Goal: Task Accomplishment & Management: Manage account settings

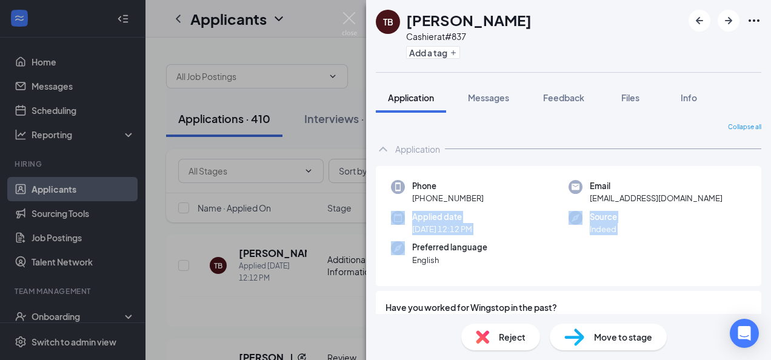
drag, startPoint x: 141, startPoint y: 218, endPoint x: 138, endPoint y: 262, distance: 43.7
click at [138, 262] on div "TB [PERSON_NAME] Cashier at #837 Add a tag Application Messages Feedback Files …" at bounding box center [385, 180] width 771 height 360
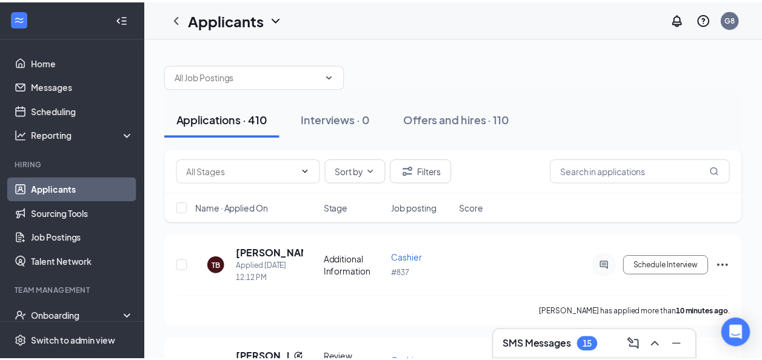
scroll to position [58, 0]
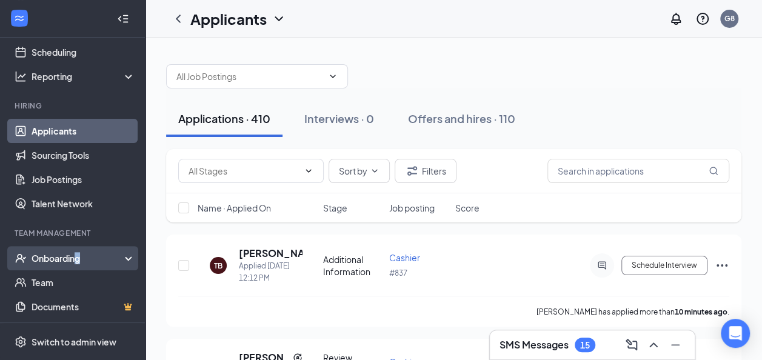
drag, startPoint x: 74, startPoint y: 261, endPoint x: 84, endPoint y: 267, distance: 12.0
click at [84, 267] on div "Onboarding" at bounding box center [73, 258] width 146 height 24
drag, startPoint x: 84, startPoint y: 267, endPoint x: 55, endPoint y: 281, distance: 33.1
click at [55, 281] on link "Overview" at bounding box center [84, 282] width 104 height 24
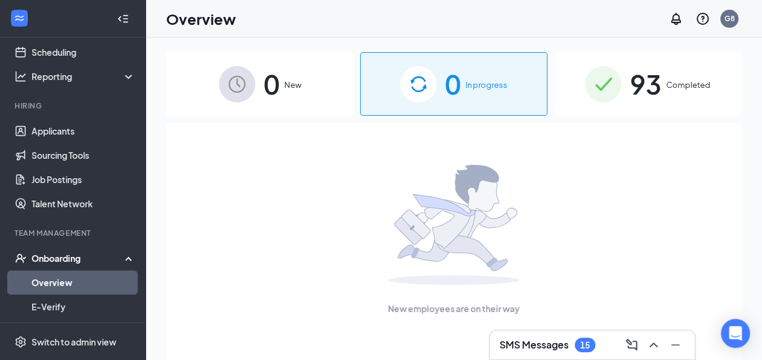
click at [691, 84] on span "Completed" at bounding box center [688, 85] width 44 height 12
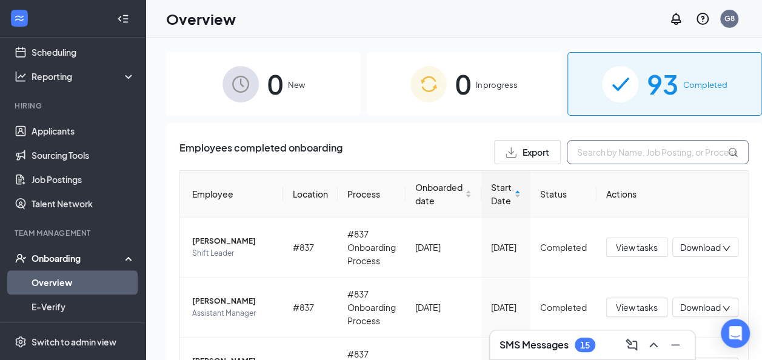
click at [571, 156] on input "text" at bounding box center [658, 152] width 182 height 24
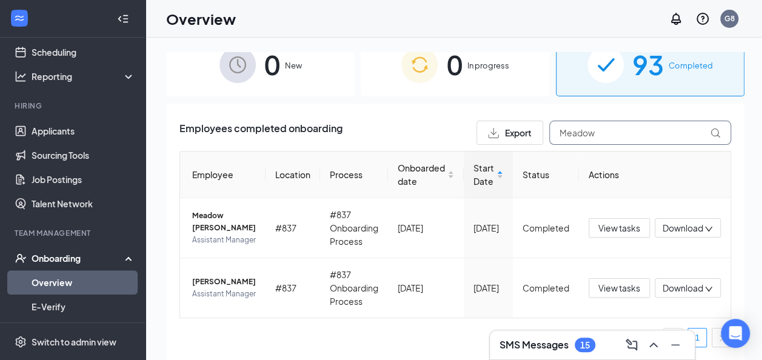
scroll to position [35, 0]
type input "Meadow"
click at [705, 285] on icon "down" at bounding box center [709, 289] width 8 height 8
click at [611, 340] on div "Download files" at bounding box center [635, 340] width 131 height 15
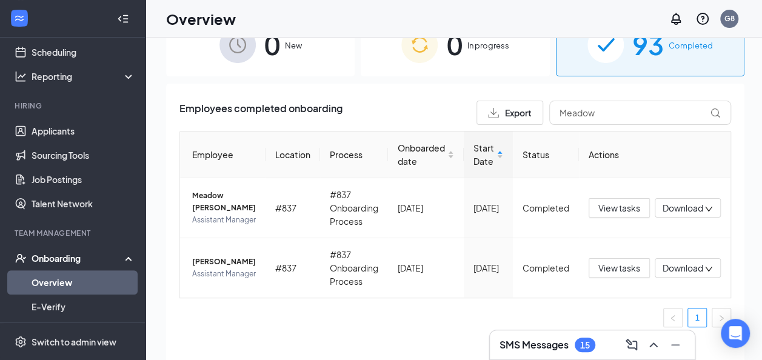
scroll to position [22, 0]
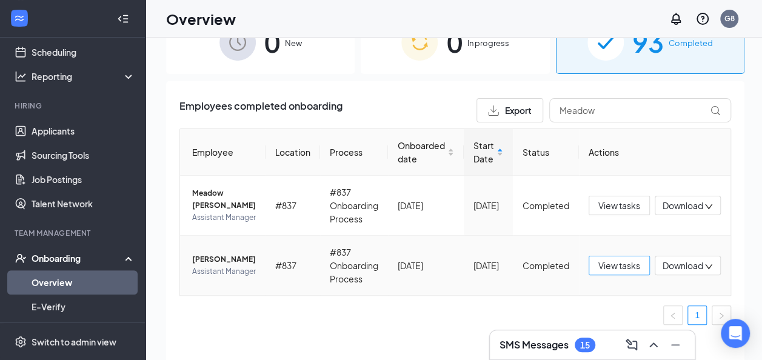
click at [608, 259] on span "View tasks" at bounding box center [619, 265] width 42 height 13
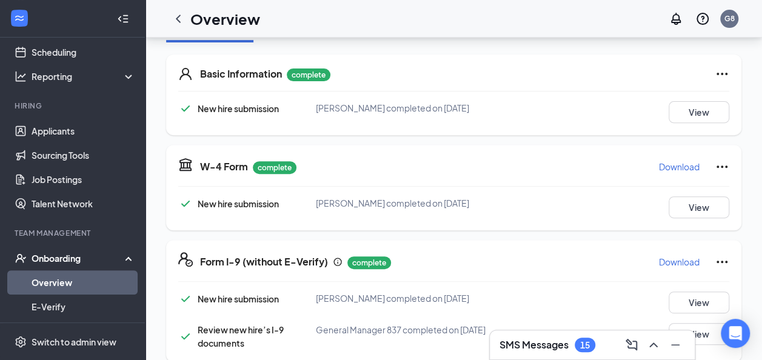
scroll to position [174, 0]
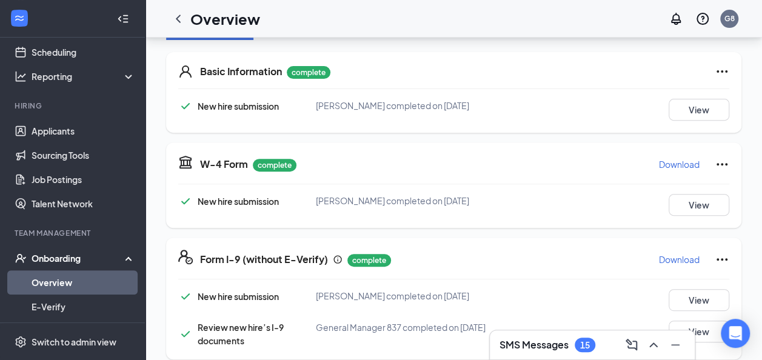
click at [681, 163] on p "Download" at bounding box center [679, 164] width 41 height 12
click at [663, 258] on p "Download" at bounding box center [679, 259] width 41 height 12
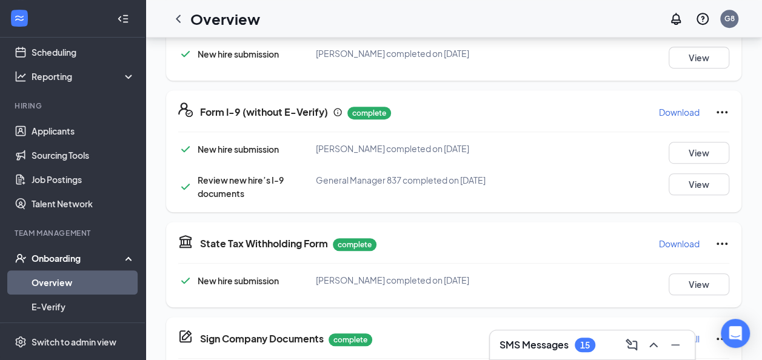
scroll to position [318, 0]
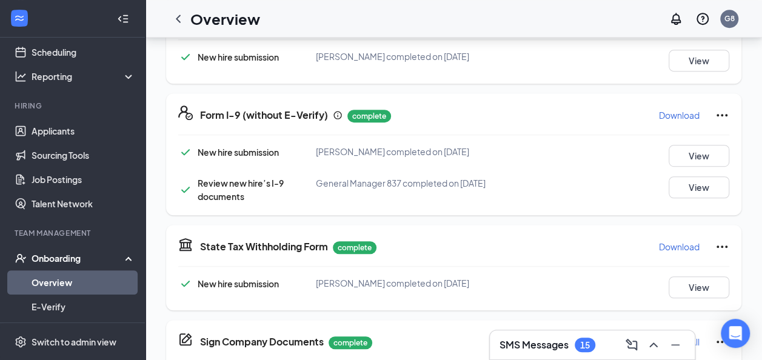
click at [668, 244] on p "Download" at bounding box center [679, 247] width 41 height 12
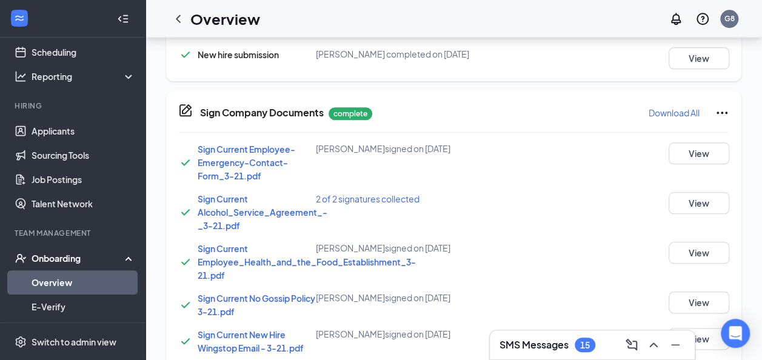
scroll to position [555, 0]
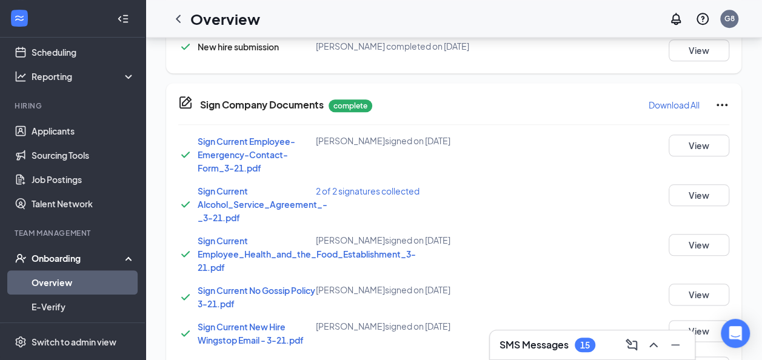
click at [680, 99] on p "Download All" at bounding box center [674, 105] width 51 height 12
click at [665, 104] on p "Download All" at bounding box center [674, 105] width 51 height 12
